Goal: Book appointment/travel/reservation

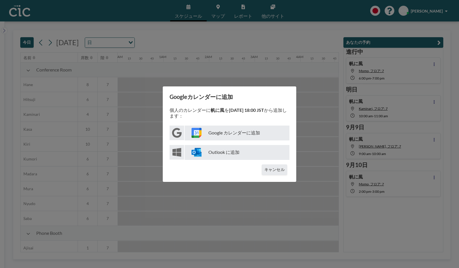
scroll to position [0, 811]
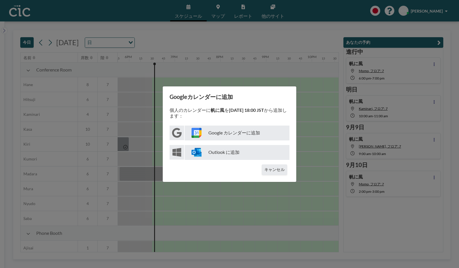
click at [267, 68] on div "Googleカレンダーに追加 個人のカレンダーに 帆に風 を [DATE] 18:00 JST から追加します： Google カレンダーに追加 Outloo…" at bounding box center [229, 134] width 459 height 268
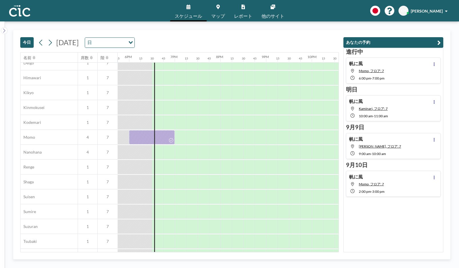
scroll to position [247, 811]
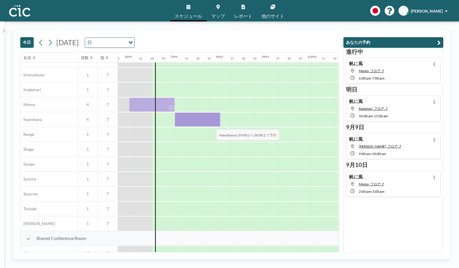
drag, startPoint x: 181, startPoint y: 121, endPoint x: 212, endPoint y: 125, distance: 30.6
click at [212, 125] on div at bounding box center [198, 119] width 46 height 14
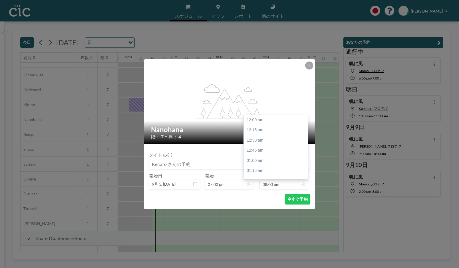
scroll to position [813, 0]
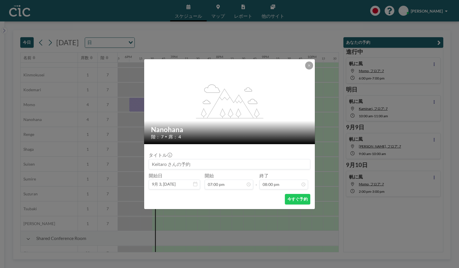
click at [202, 166] on input at bounding box center [229, 164] width 161 height 10
type input "h"
type input "帆に風"
click at [295, 198] on button "今すぐ予約" at bounding box center [297, 199] width 25 height 11
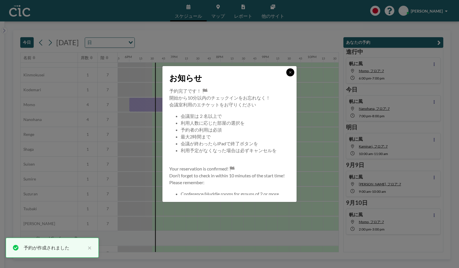
click at [289, 72] on icon at bounding box center [290, 72] width 3 height 3
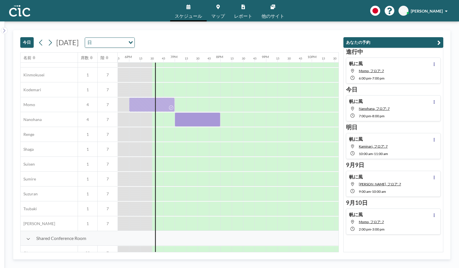
click at [414, 109] on div "帆に風 Nanohana, フロア: 7 7:00 PM - 8:00 PM" at bounding box center [393, 108] width 95 height 26
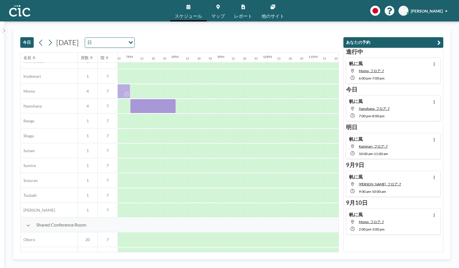
scroll to position [261, 857]
click at [436, 101] on button at bounding box center [434, 101] width 7 height 7
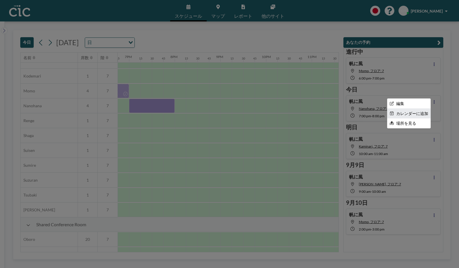
click at [419, 116] on li "カレンダーに追加" at bounding box center [409, 114] width 43 height 10
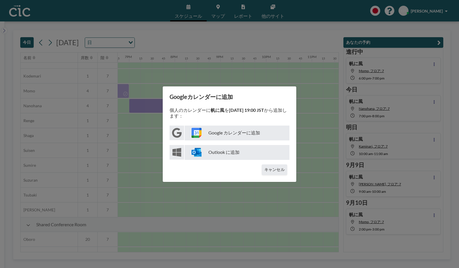
click at [225, 129] on p "Google カレンダーに追加" at bounding box center [237, 132] width 105 height 15
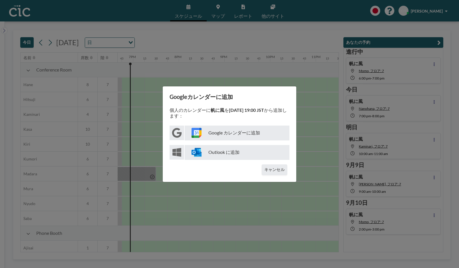
scroll to position [0, 857]
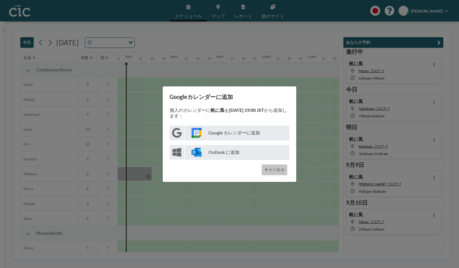
click at [268, 167] on button "キャンセル" at bounding box center [274, 169] width 25 height 11
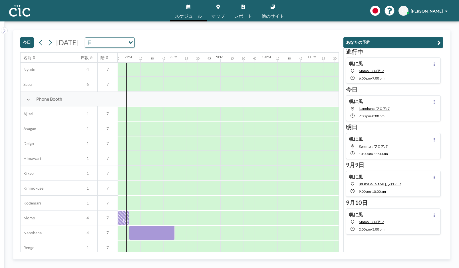
scroll to position [174, 857]
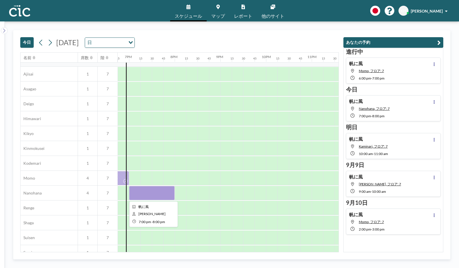
click at [137, 190] on div at bounding box center [152, 193] width 46 height 14
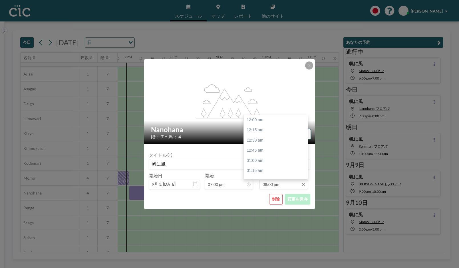
scroll to position [813, 0]
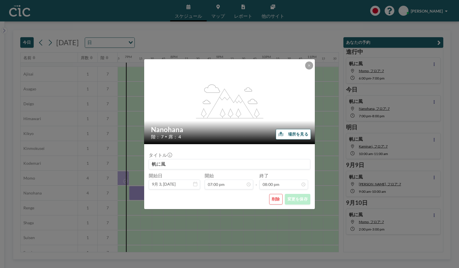
click at [242, 238] on div "flex-grow: 1.2; Nanohana 階： 7 • 席： 4 場所を見る タイトル 帆に風 開始日 9月 3, [DATE] 開始 07:00 p…" at bounding box center [229, 134] width 459 height 268
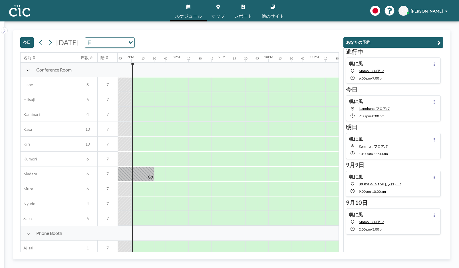
scroll to position [0, 857]
